Goal: Check status: Check status

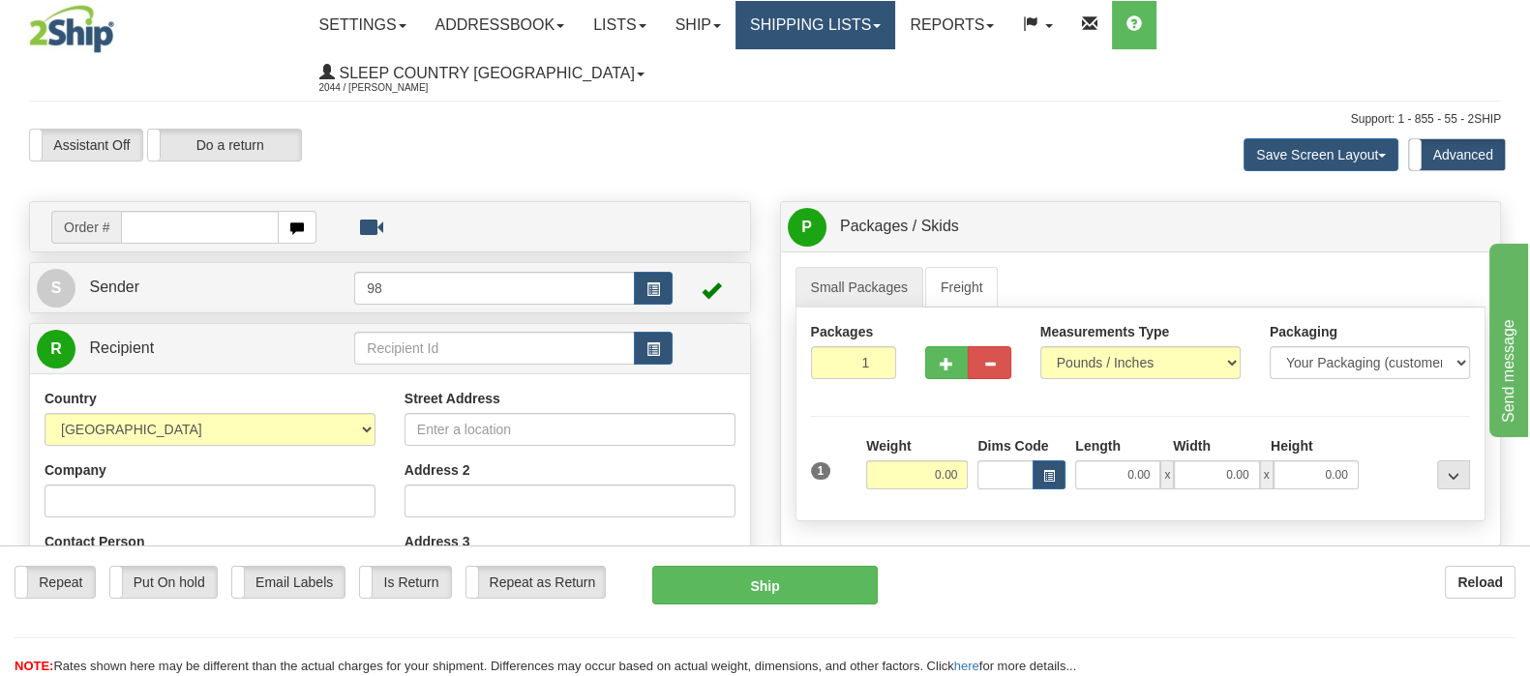
click at [871, 26] on link "Shipping lists" at bounding box center [816, 25] width 160 height 48
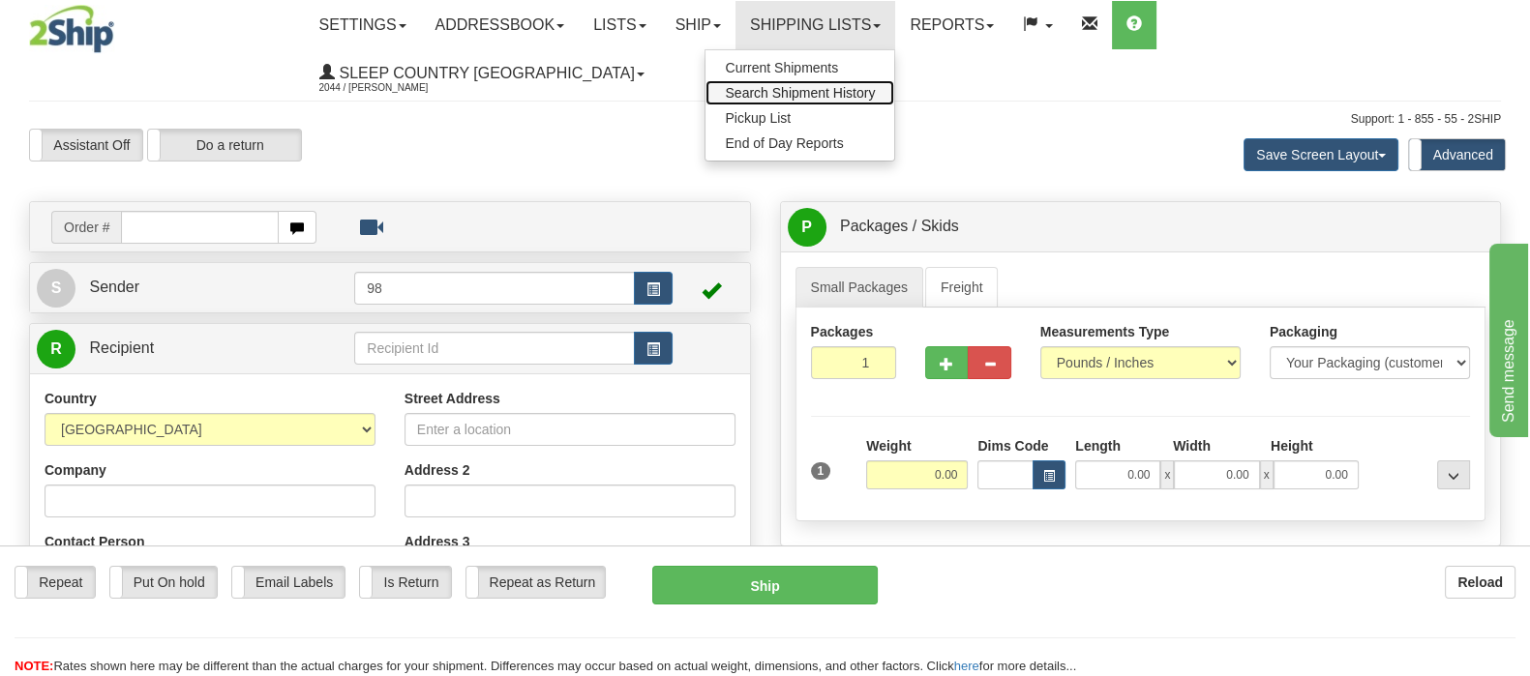
click at [875, 87] on span "Search Shipment History" at bounding box center [800, 92] width 150 height 15
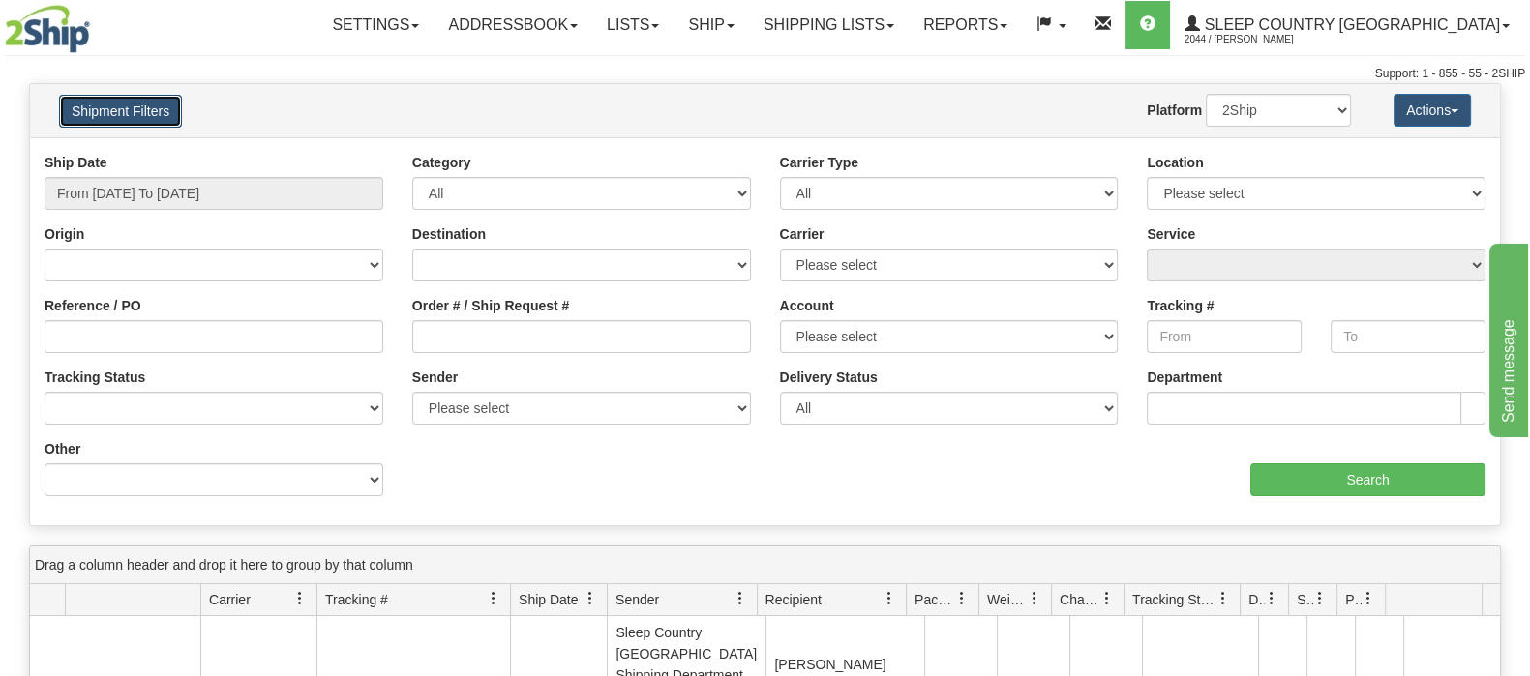
click at [137, 106] on button "Shipment Filters" at bounding box center [120, 111] width 123 height 33
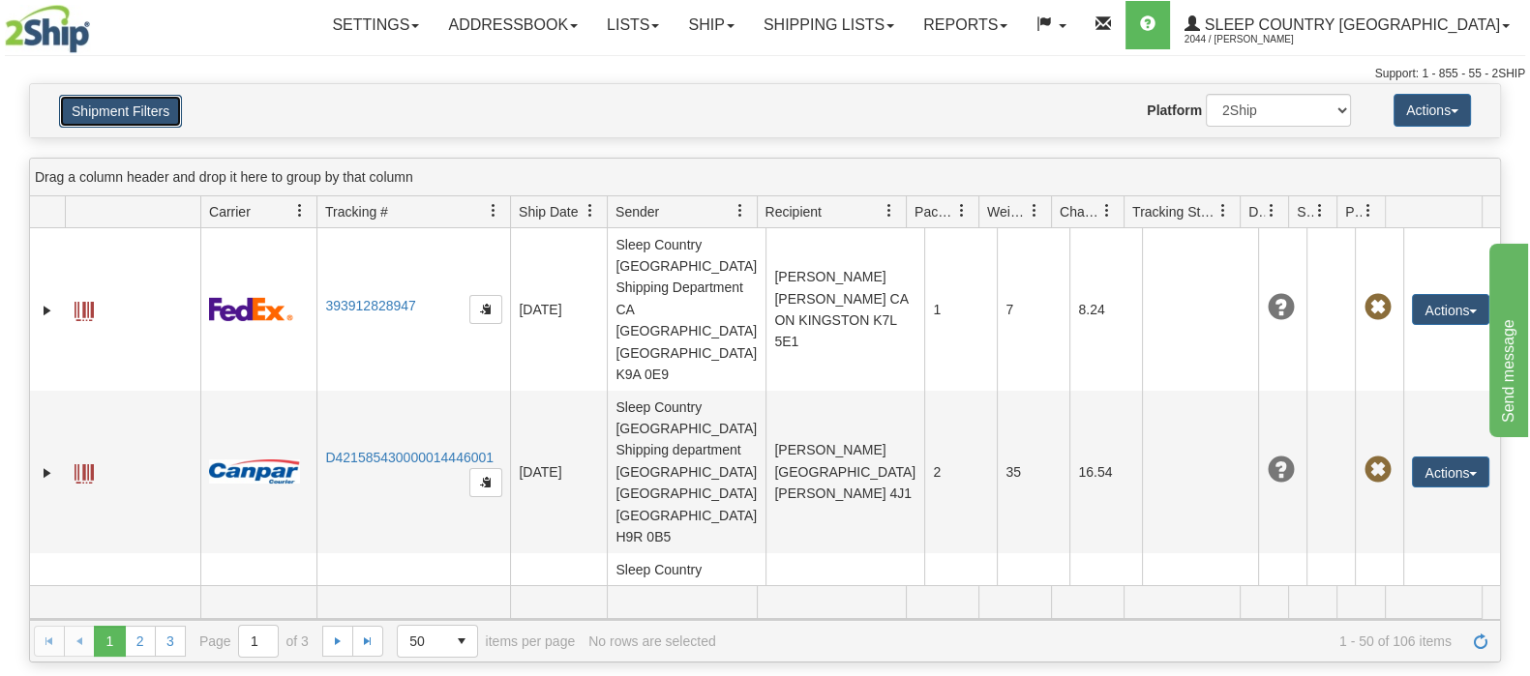
click at [89, 95] on button "Shipment Filters" at bounding box center [120, 111] width 123 height 33
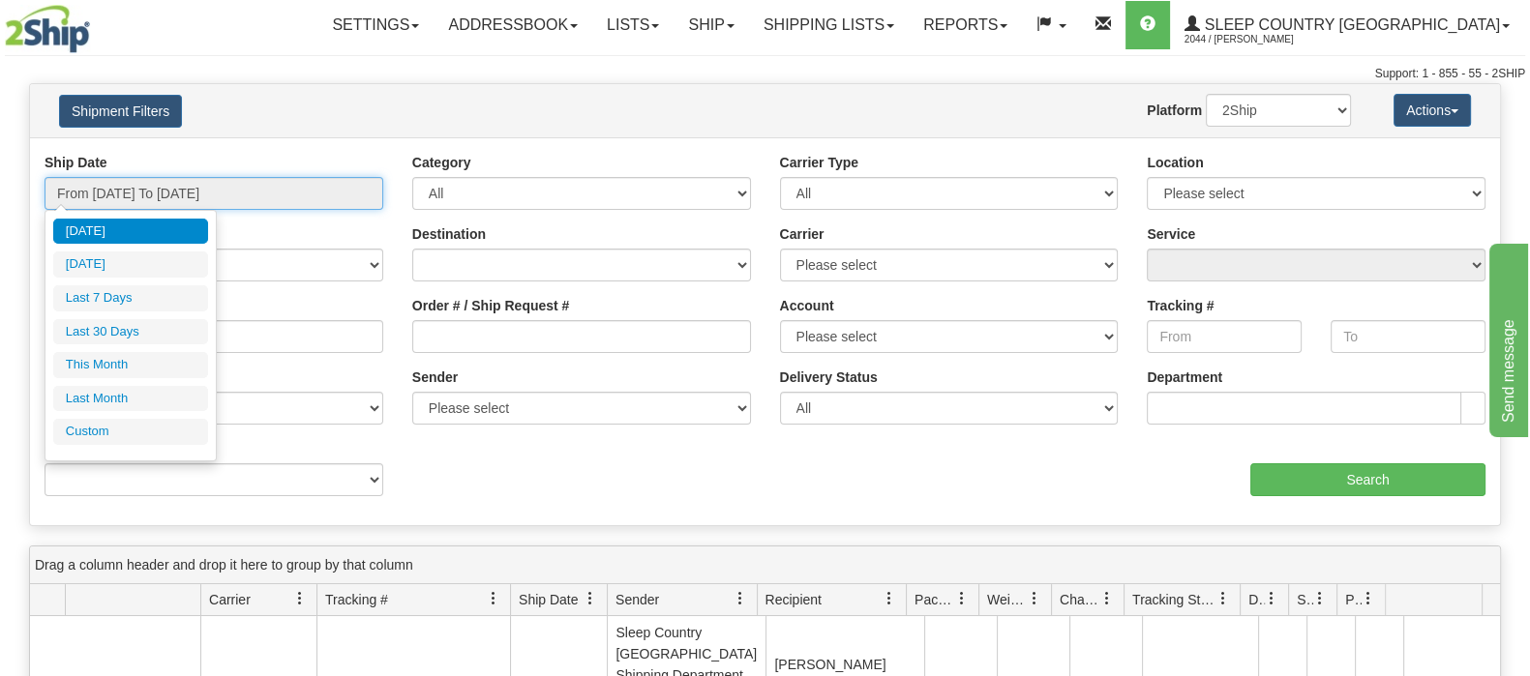
drag, startPoint x: 269, startPoint y: 194, endPoint x: 247, endPoint y: 260, distance: 70.4
click at [269, 195] on input "From 10/04/2025 To 10/05/2025" at bounding box center [214, 193] width 339 height 33
click at [184, 319] on li "Last 30 Days" at bounding box center [130, 332] width 155 height 26
type input "From 09/06/2025 To 10/05/2025"
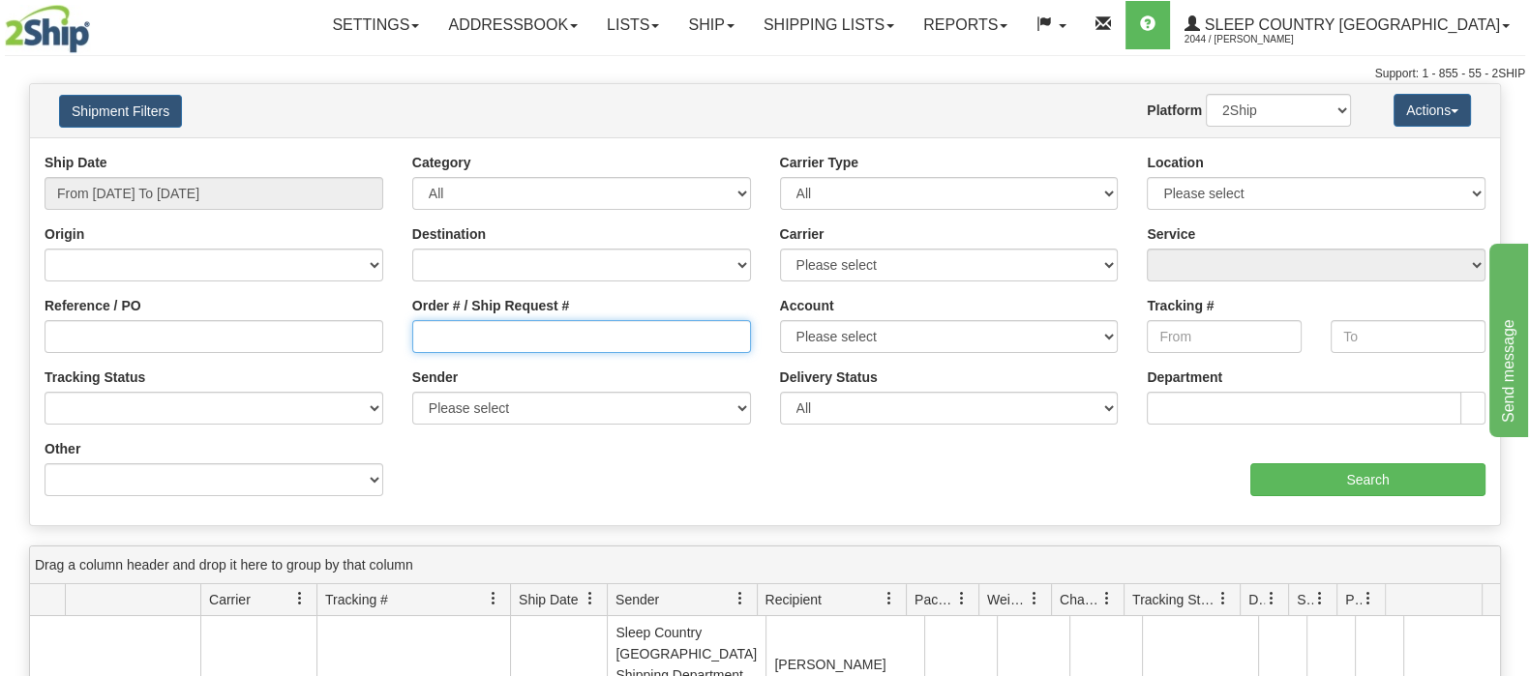
click at [529, 339] on input "Order # / Ship Request #" at bounding box center [581, 336] width 339 height 33
paste input "9000I126522"
type input "9000I126522"
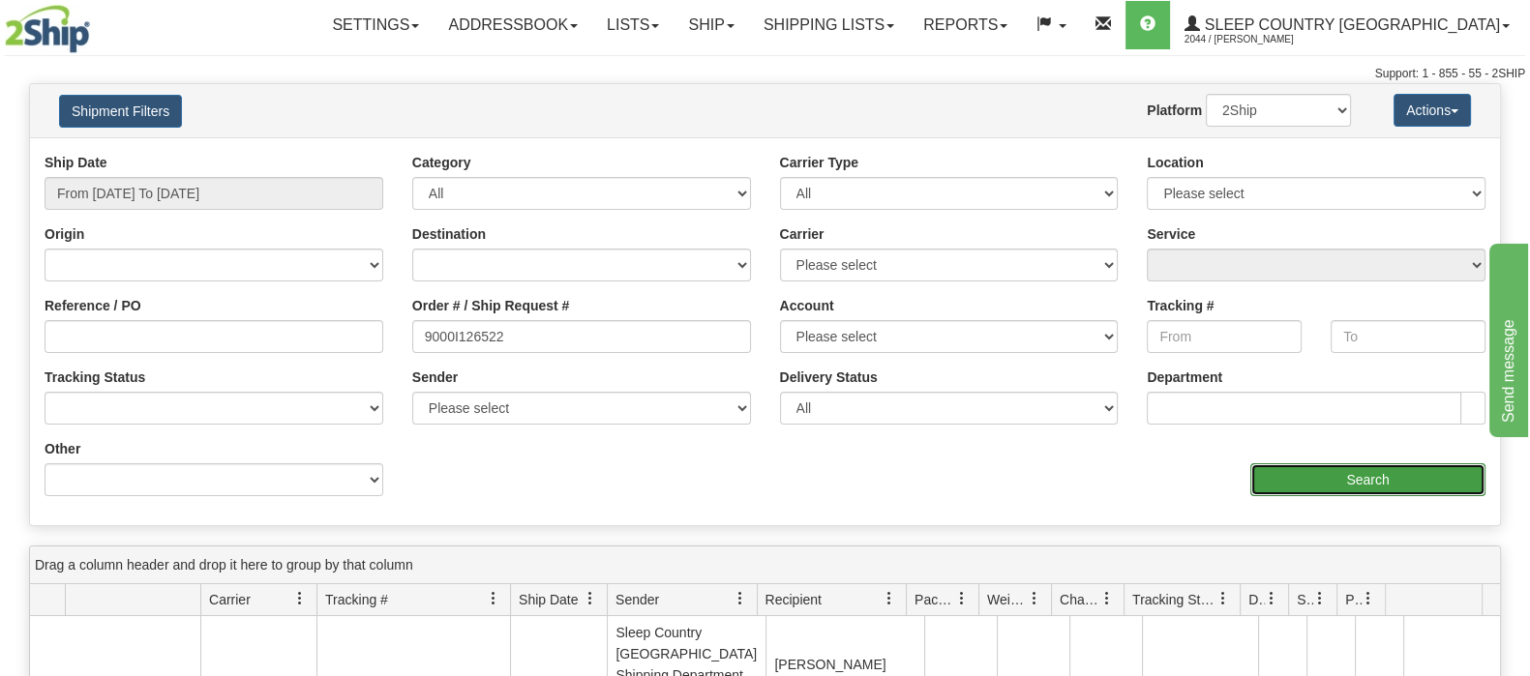
click at [1268, 484] on input "Search" at bounding box center [1367, 480] width 235 height 33
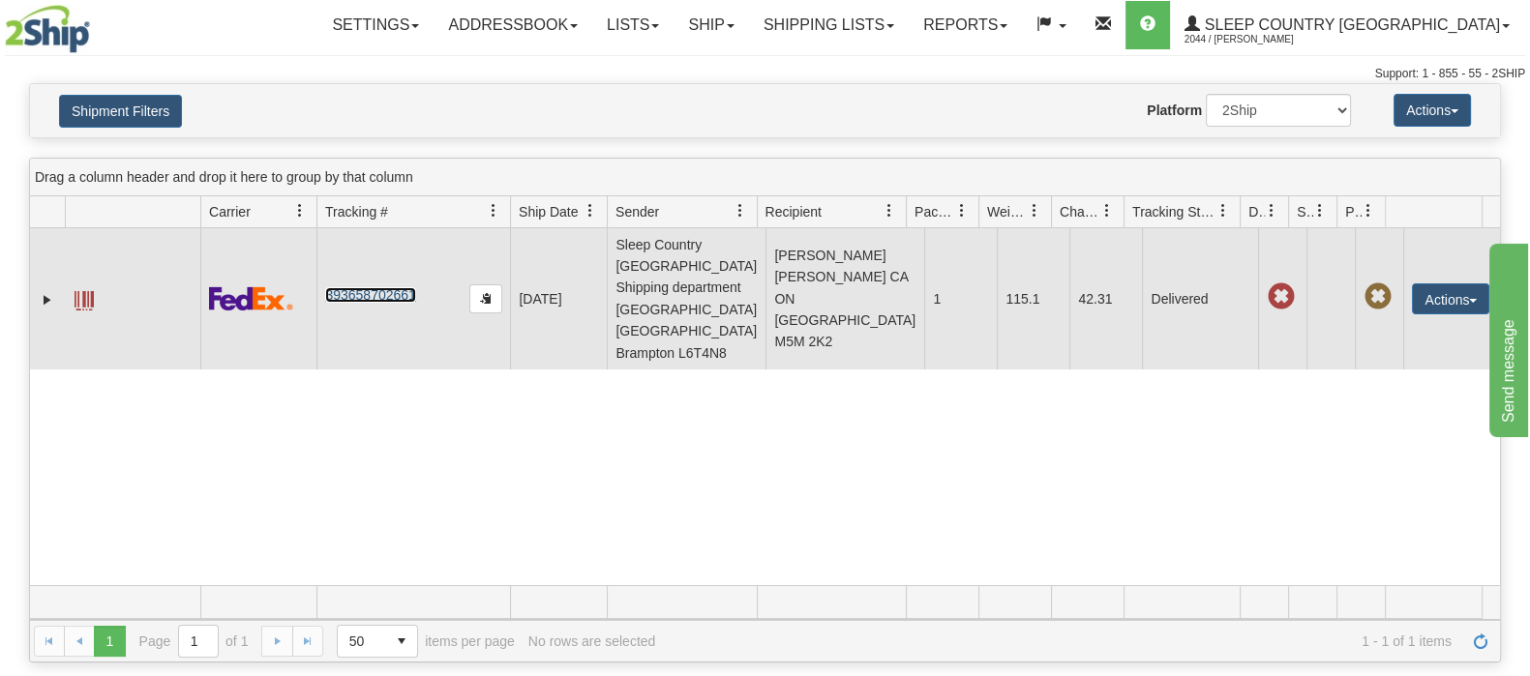
click at [368, 287] on link "393658702661" at bounding box center [370, 294] width 90 height 15
